Goal: Navigation & Orientation: Find specific page/section

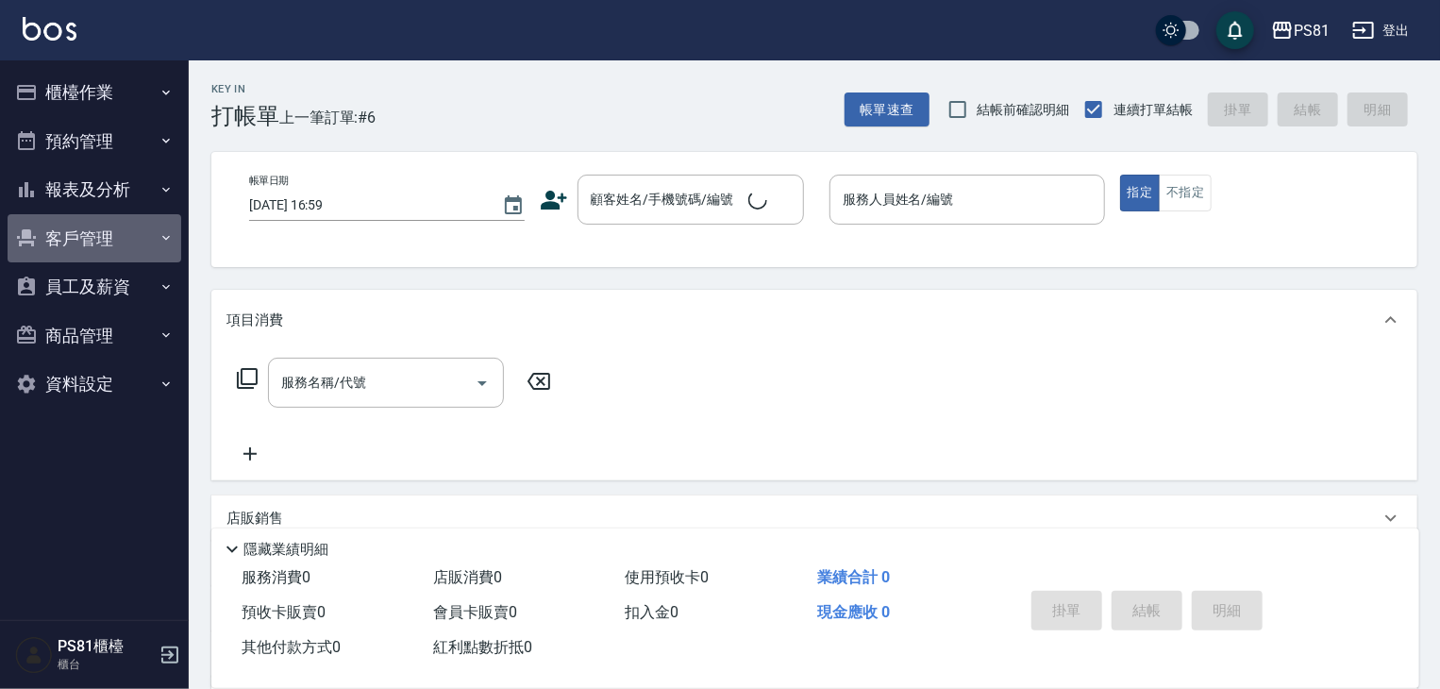
click at [113, 239] on button "客戶管理" at bounding box center [95, 238] width 174 height 49
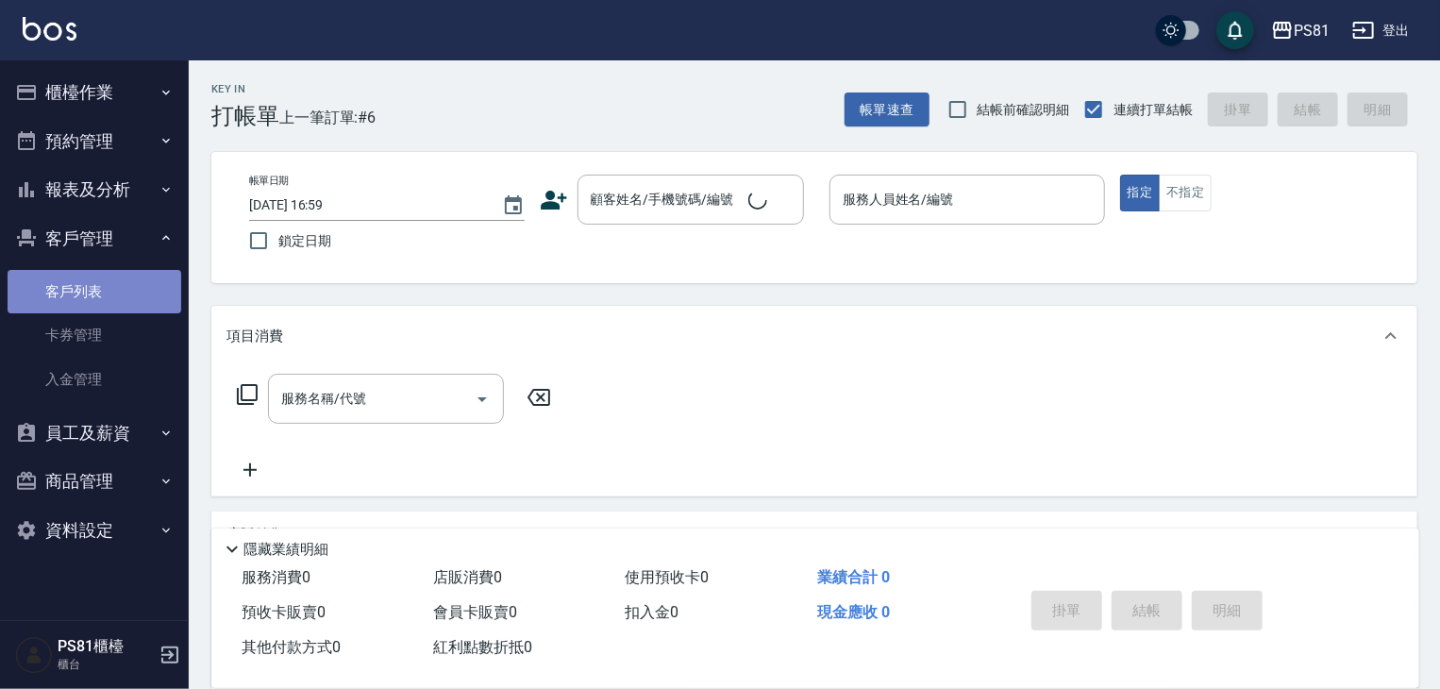
click at [128, 296] on link "客戶列表" at bounding box center [95, 291] width 174 height 43
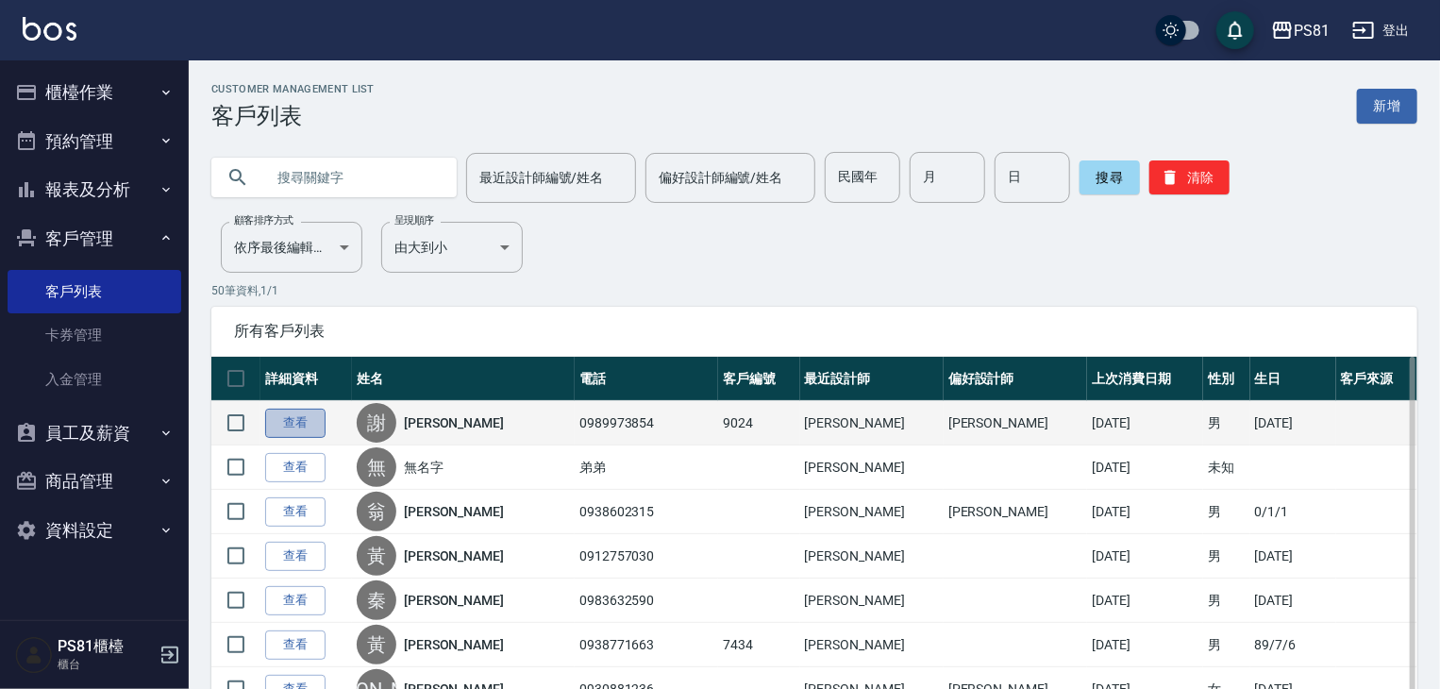
click at [322, 424] on link "查看" at bounding box center [295, 422] width 60 height 29
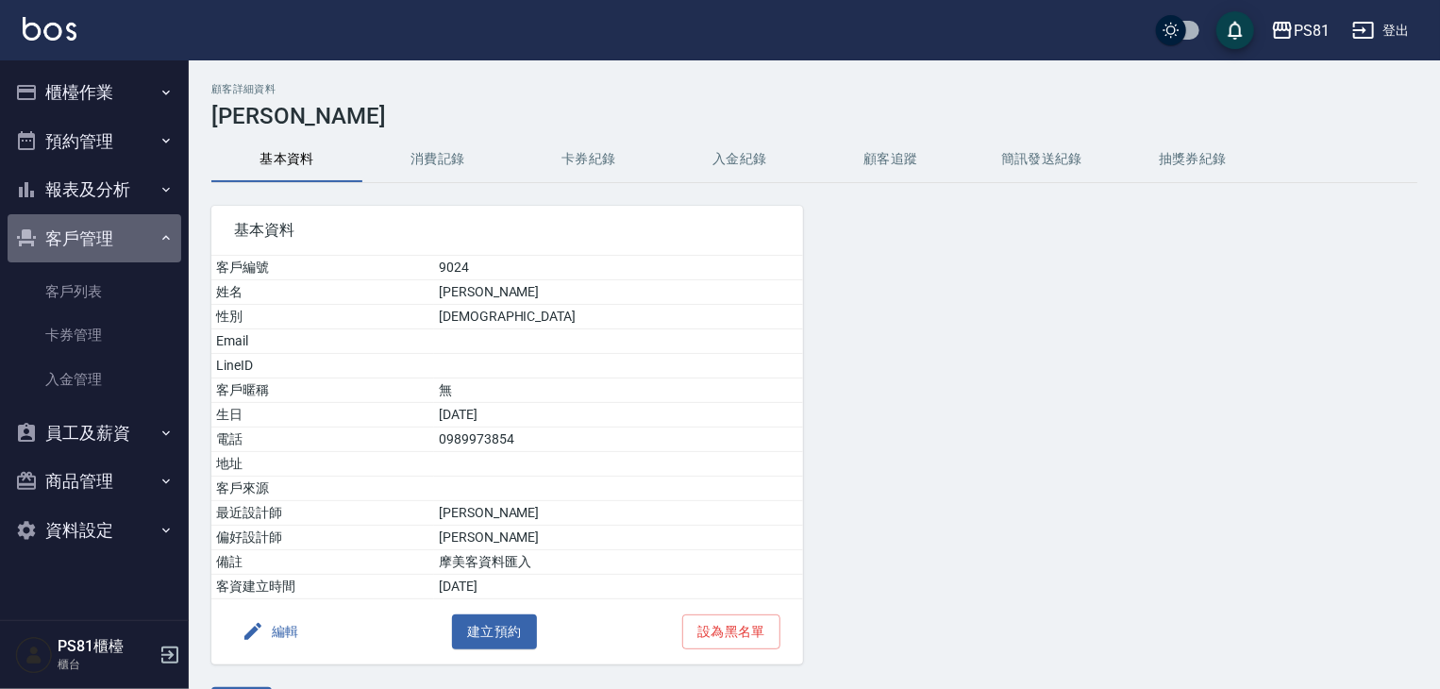
click at [111, 216] on button "客戶管理" at bounding box center [95, 238] width 174 height 49
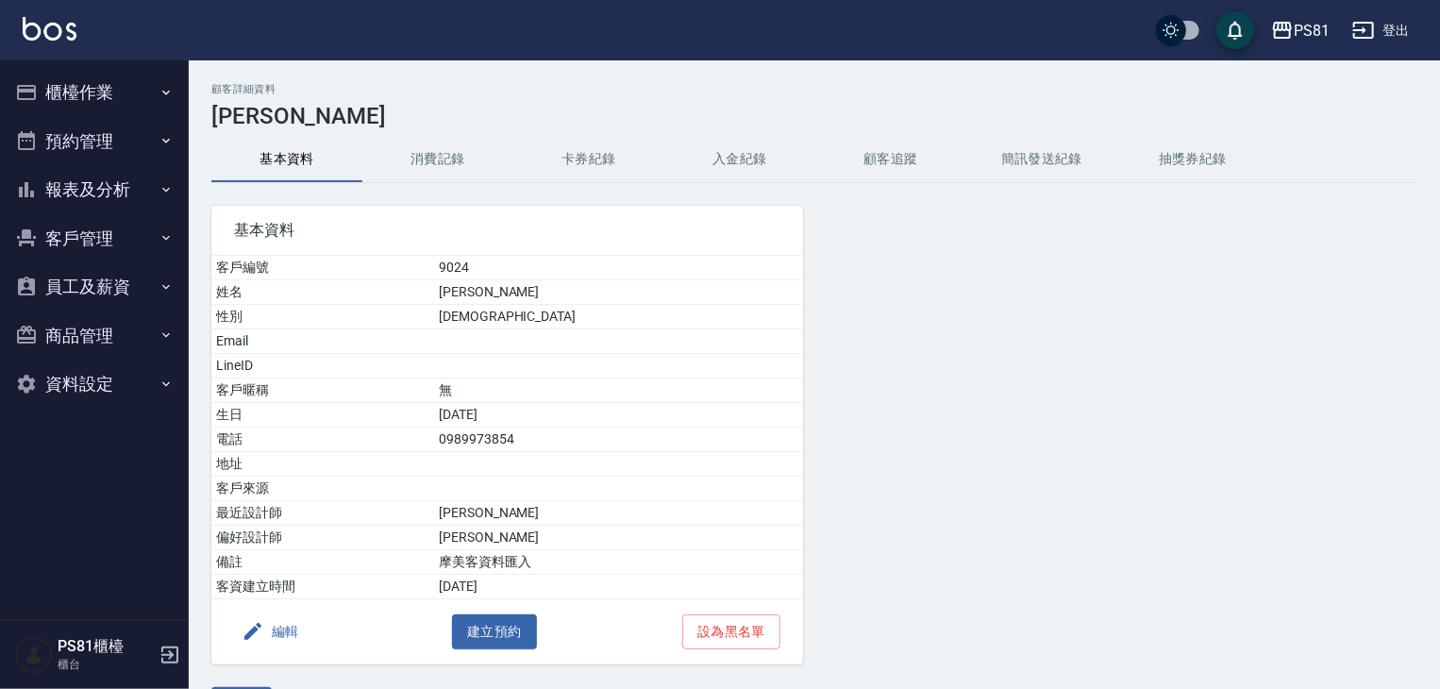
click at [94, 77] on button "櫃檯作業" at bounding box center [95, 92] width 174 height 49
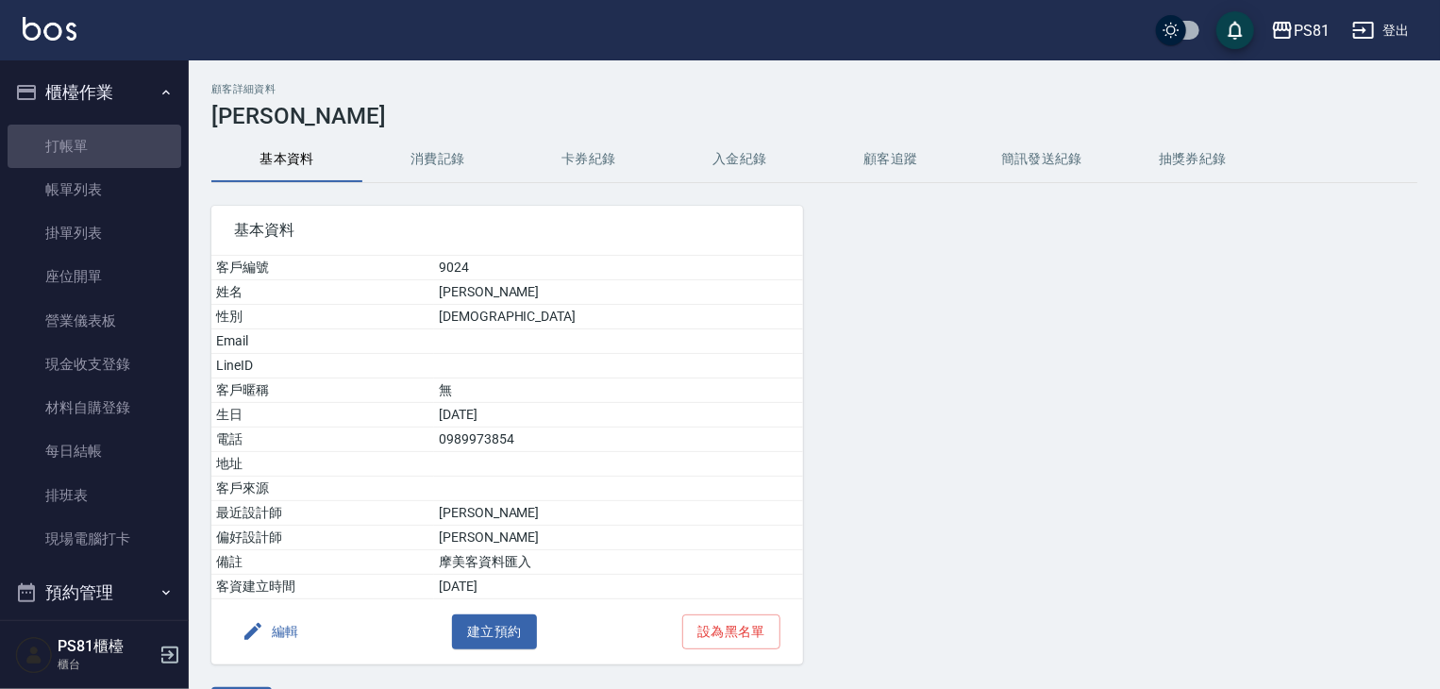
drag, startPoint x: 115, startPoint y: 147, endPoint x: 247, endPoint y: 147, distance: 132.1
click at [117, 147] on link "打帳單" at bounding box center [95, 146] width 174 height 43
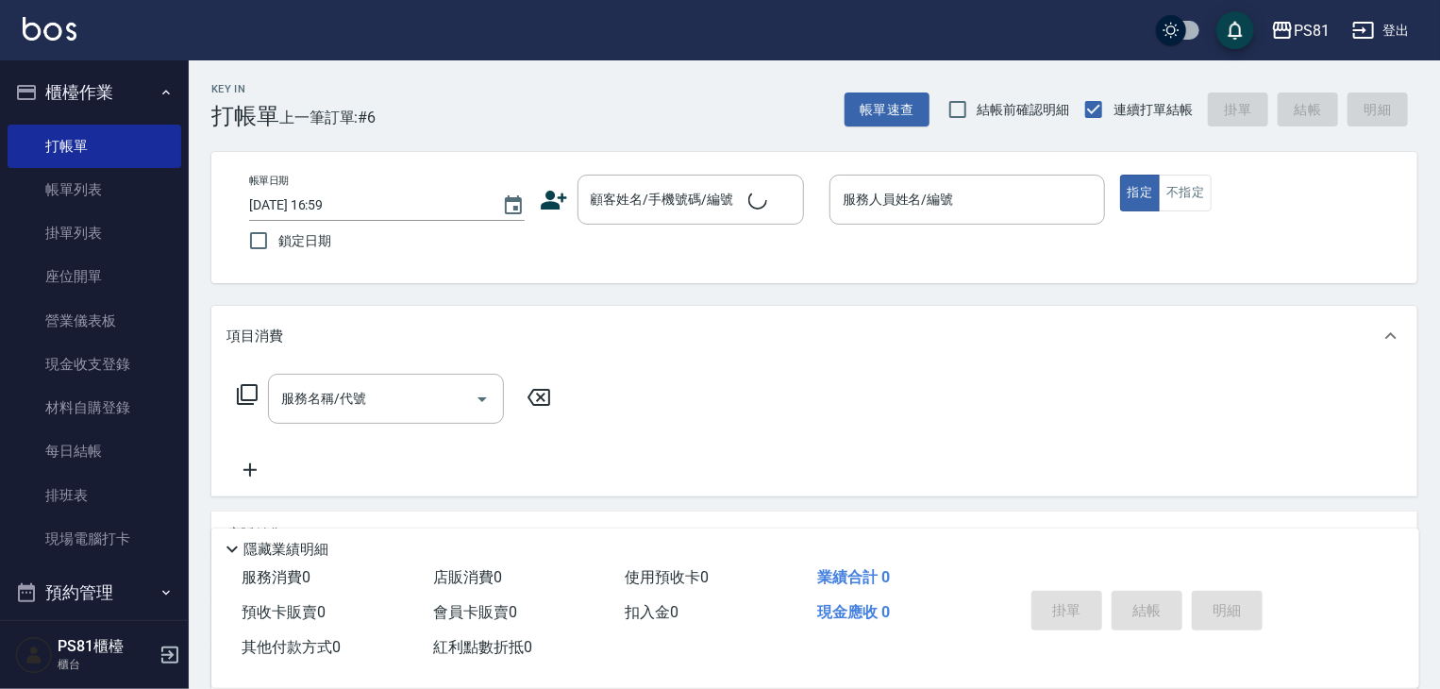
click at [364, 108] on span "上一筆訂單:#6" at bounding box center [327, 118] width 97 height 24
click at [111, 497] on link "排班表" at bounding box center [95, 495] width 174 height 43
